Goal: Transaction & Acquisition: Purchase product/service

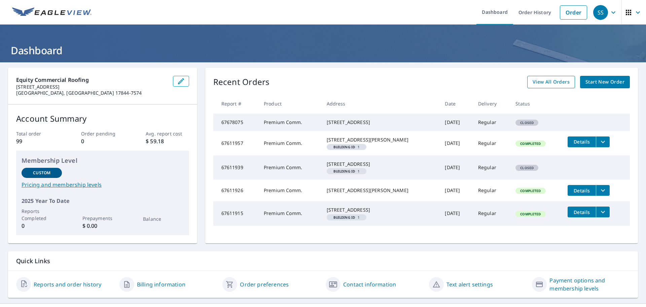
click at [547, 81] on span "View All Orders" at bounding box center [551, 82] width 37 height 8
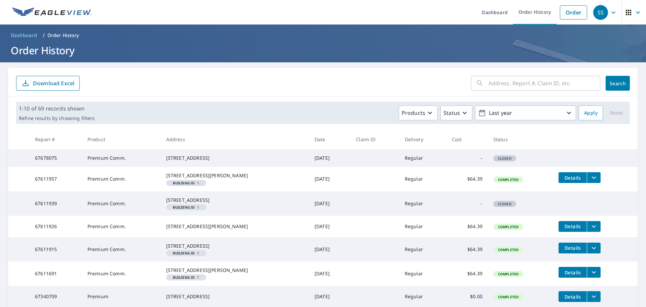
click at [495, 83] on input "text" at bounding box center [545, 83] width 112 height 19
type input "[STREET_ADDRESS]"
click at [609, 88] on button "Search" at bounding box center [618, 83] width 24 height 15
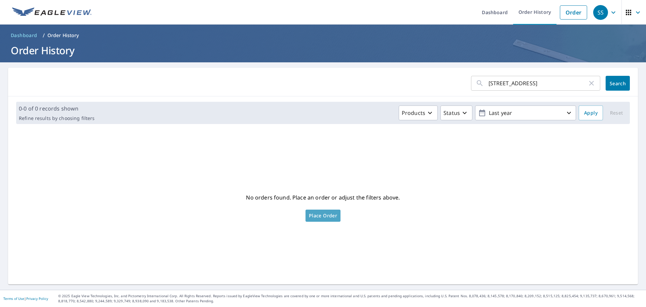
click at [324, 216] on span "Place Order" at bounding box center [323, 215] width 28 height 3
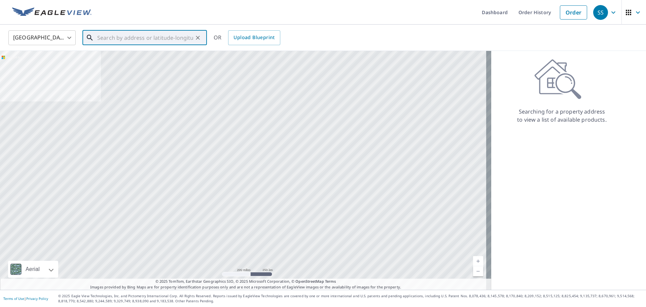
click at [142, 36] on input "text" at bounding box center [145, 37] width 96 height 19
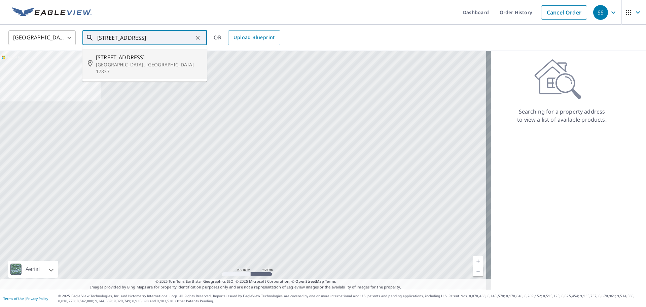
click at [126, 61] on span "[STREET_ADDRESS]" at bounding box center [149, 57] width 106 height 8
type input "100 S 3rd St Lewisburg, PA 17837"
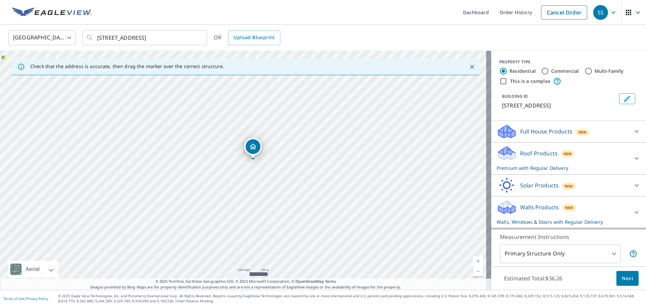
drag, startPoint x: 243, startPoint y: 197, endPoint x: 302, endPoint y: 193, distance: 59.1
click at [302, 193] on div "100 S 3rd St Lewisburg, PA 17837" at bounding box center [246, 170] width 492 height 239
drag, startPoint x: 252, startPoint y: 172, endPoint x: 272, endPoint y: 208, distance: 41.4
click at [272, 208] on div "100 S 3rd St Lewisburg, PA 17837" at bounding box center [246, 170] width 492 height 239
click at [541, 71] on input "Commercial" at bounding box center [545, 71] width 8 height 8
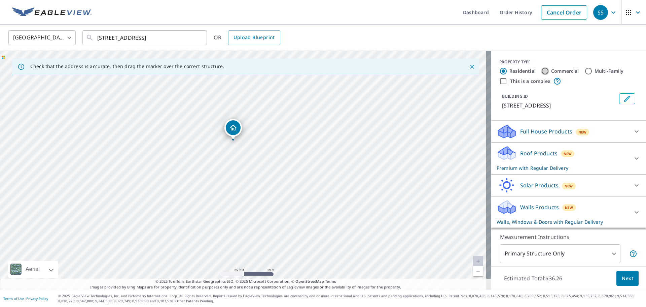
radio input "true"
type input "4"
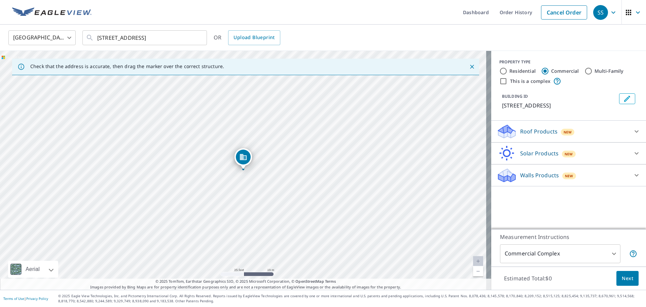
click at [541, 127] on p "Roof Products" at bounding box center [539, 131] width 37 height 8
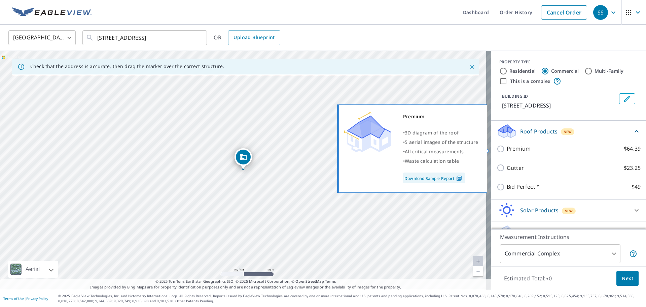
click at [497, 147] on input "Premium $64.39" at bounding box center [502, 149] width 10 height 8
checkbox input "true"
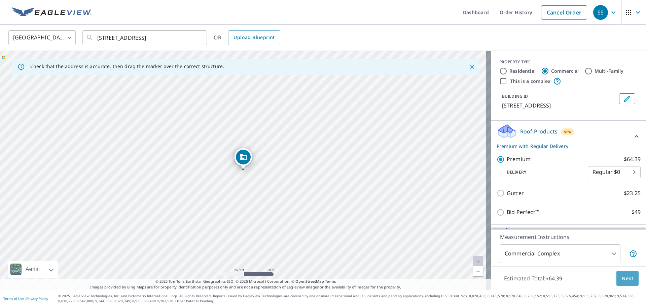
click at [627, 276] on span "Next" at bounding box center [627, 278] width 11 height 8
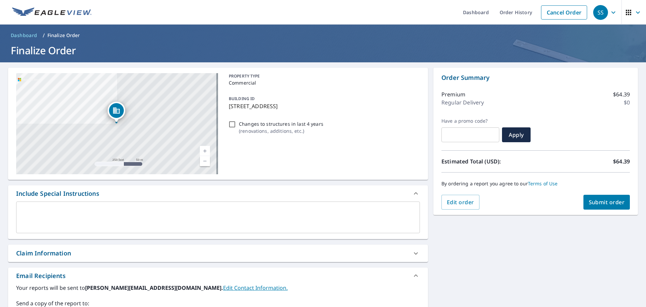
click at [608, 200] on span "Submit order" at bounding box center [607, 201] width 36 height 7
checkbox input "true"
